Goal: Information Seeking & Learning: Learn about a topic

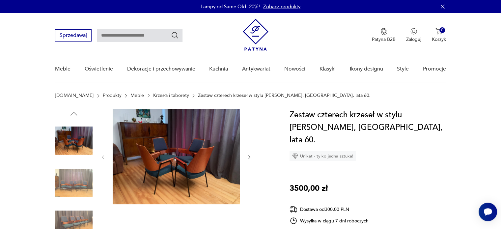
click at [200, 172] on img at bounding box center [176, 157] width 127 height 96
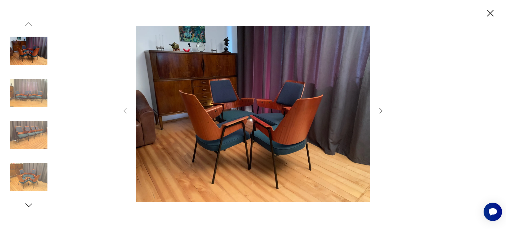
click at [381, 109] on icon "button" at bounding box center [381, 111] width 8 height 8
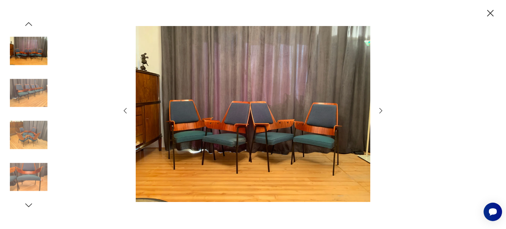
click at [381, 109] on icon "button" at bounding box center [381, 111] width 8 height 8
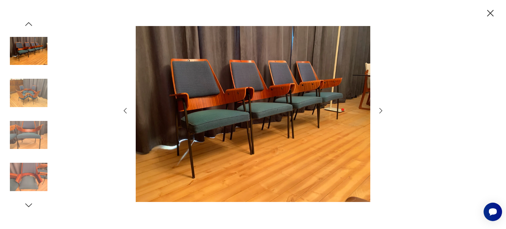
click at [381, 109] on icon "button" at bounding box center [381, 111] width 8 height 8
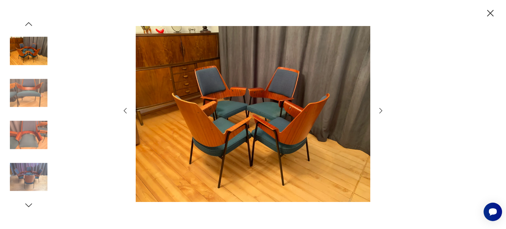
click at [381, 109] on icon "button" at bounding box center [381, 111] width 8 height 8
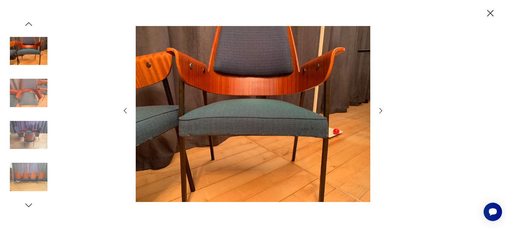
click at [381, 109] on icon "button" at bounding box center [381, 111] width 8 height 8
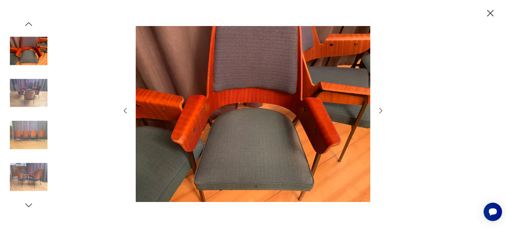
click at [381, 109] on icon "button" at bounding box center [381, 110] width 3 height 5
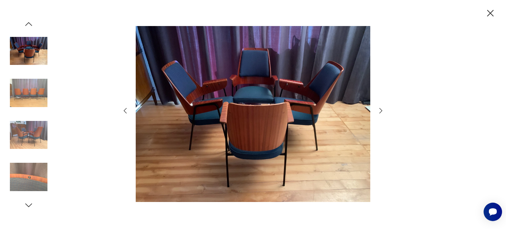
click at [489, 11] on icon "button" at bounding box center [491, 13] width 7 height 7
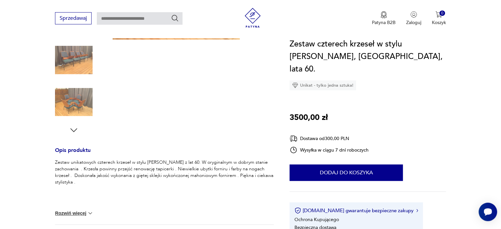
scroll to position [231, 0]
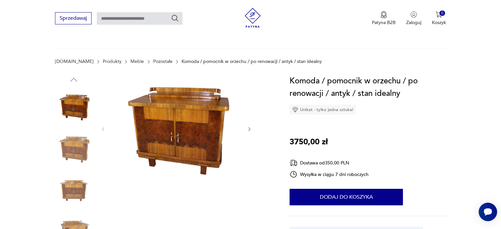
scroll to position [33, 0]
